Goal: Information Seeking & Learning: Learn about a topic

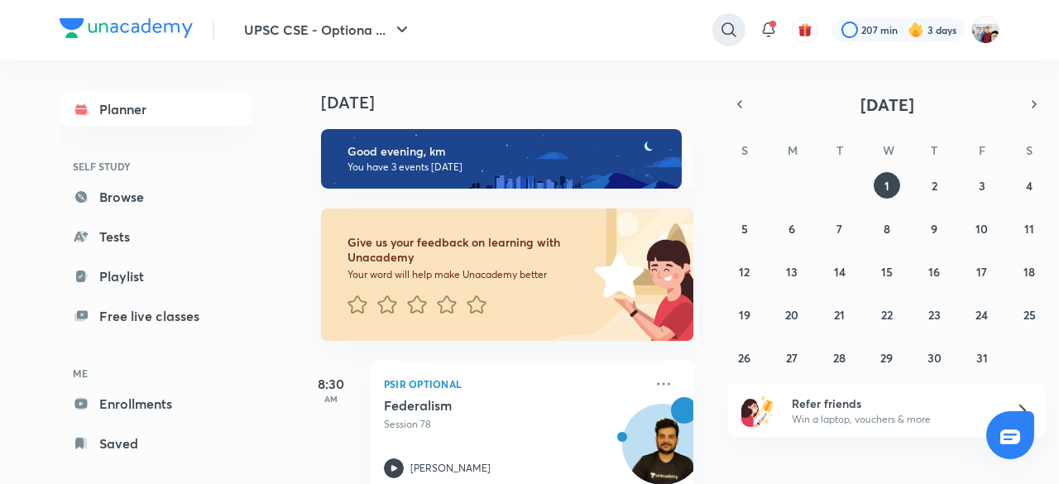
click at [726, 26] on icon at bounding box center [729, 30] width 20 height 20
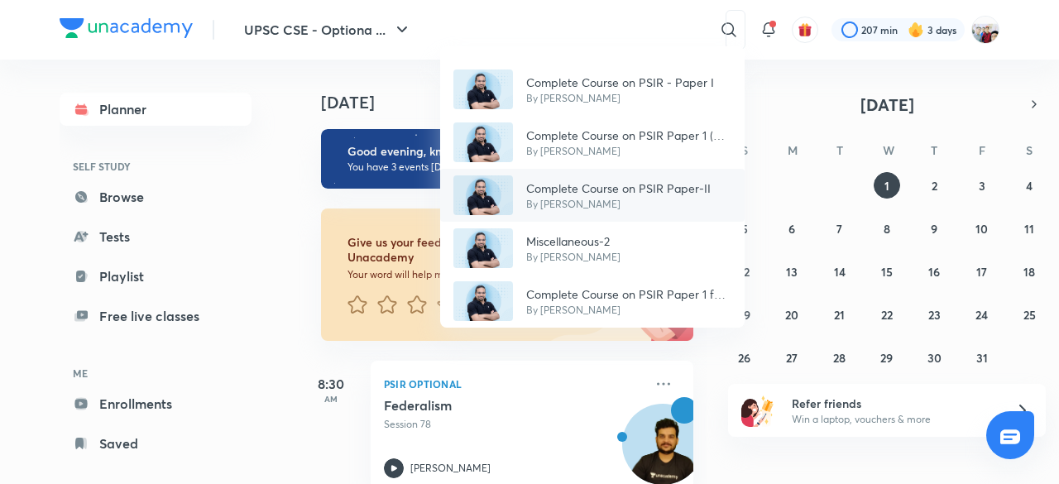
click at [624, 180] on p "Complete Course on PSIR Paper-II" at bounding box center [618, 187] width 184 height 17
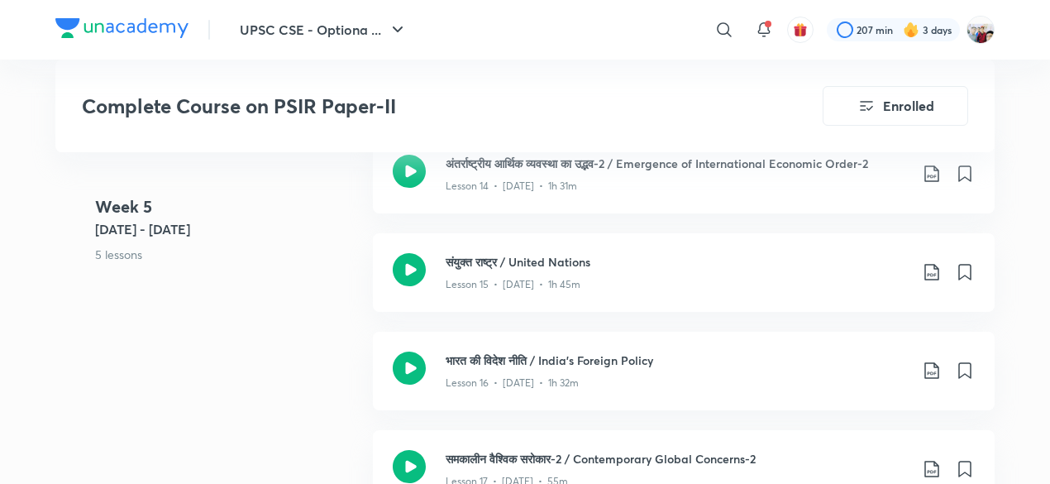
scroll to position [2349, 0]
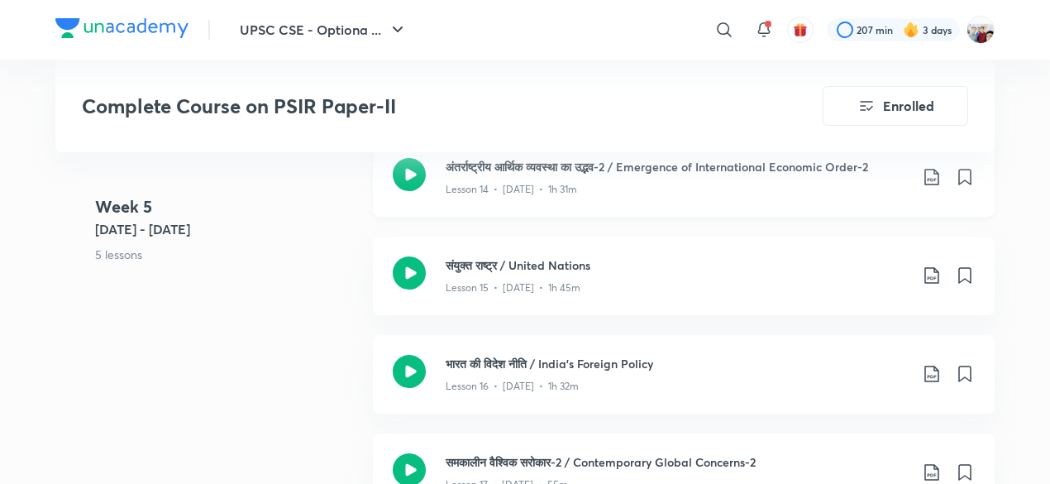
click at [930, 179] on icon at bounding box center [932, 177] width 20 height 20
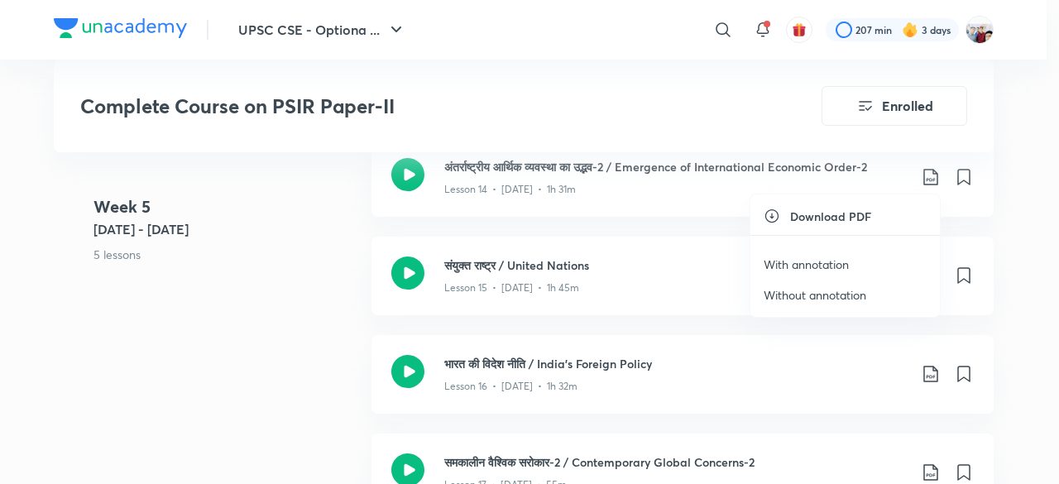
click at [839, 256] on p "With annotation" at bounding box center [805, 264] width 85 height 17
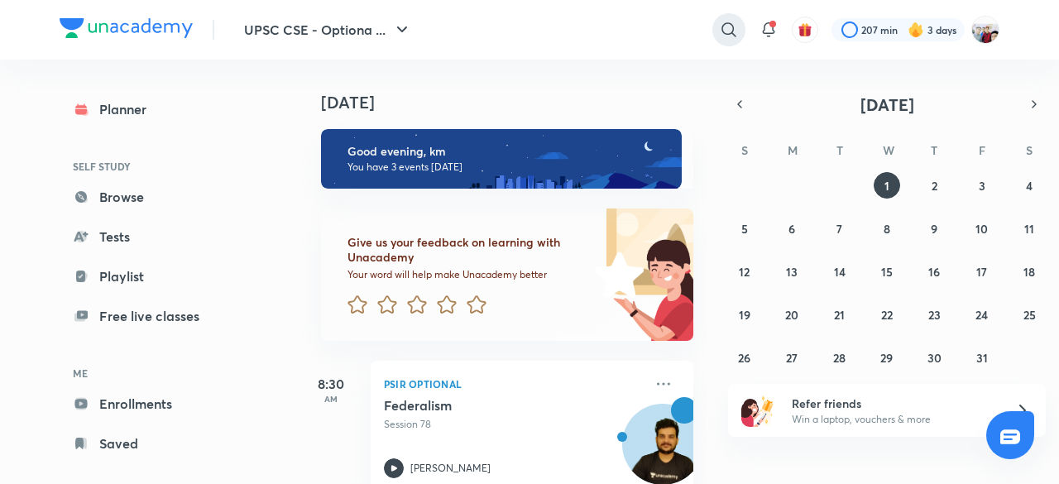
click at [727, 28] on icon at bounding box center [729, 30] width 20 height 20
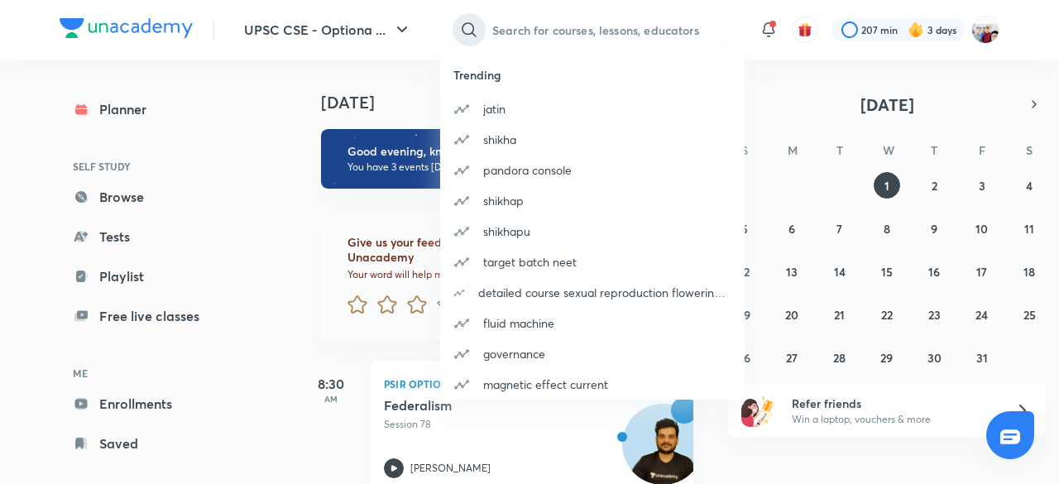
click at [727, 28] on div "​ Trending jatin shikha pandora console shikhap shikhapu target batch neet deta…" at bounding box center [593, 30] width 304 height 40
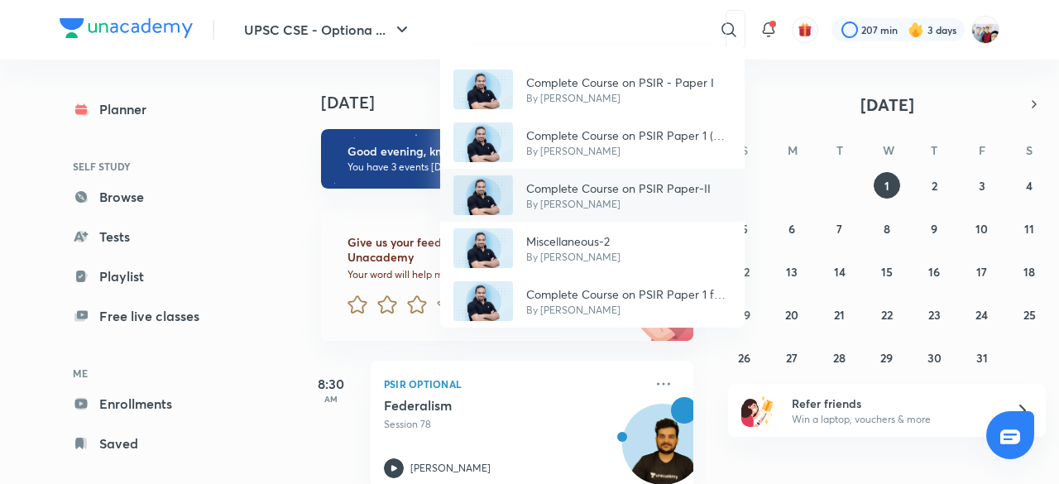
click at [647, 176] on div "Complete Course on PSIR Paper-II By Madhukar Kotawe" at bounding box center [592, 195] width 304 height 53
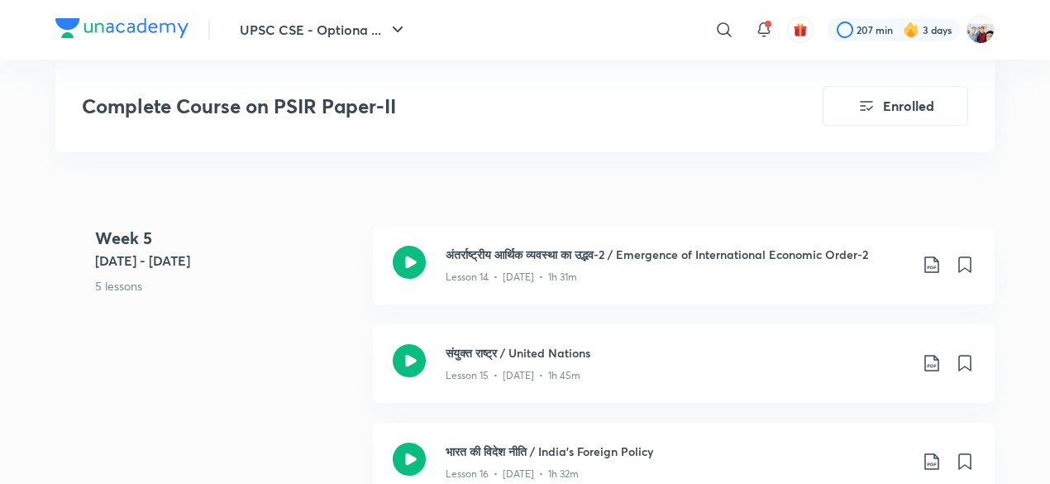
scroll to position [2316, 0]
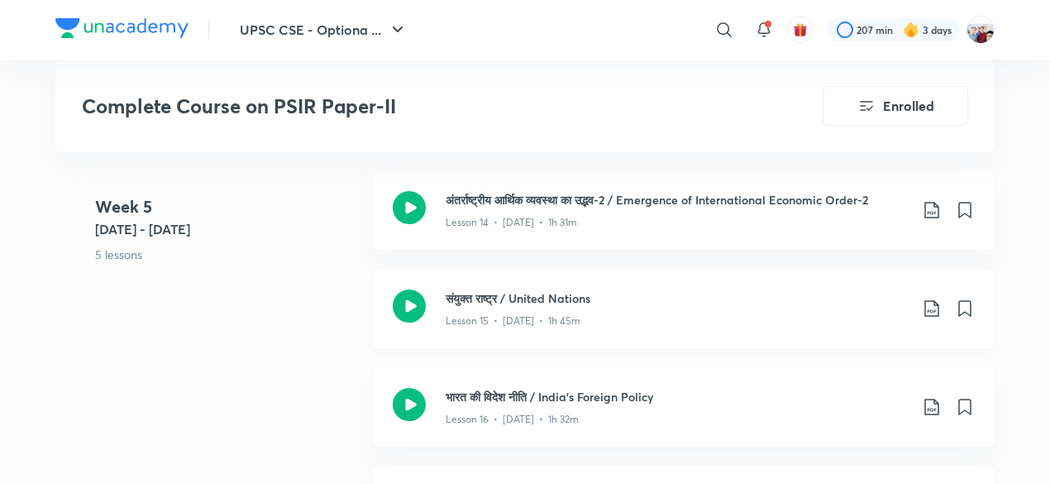
click at [598, 289] on h3 "संयुक्त राष्ट्र / United Nations" at bounding box center [677, 297] width 463 height 17
